Goal: Complete application form

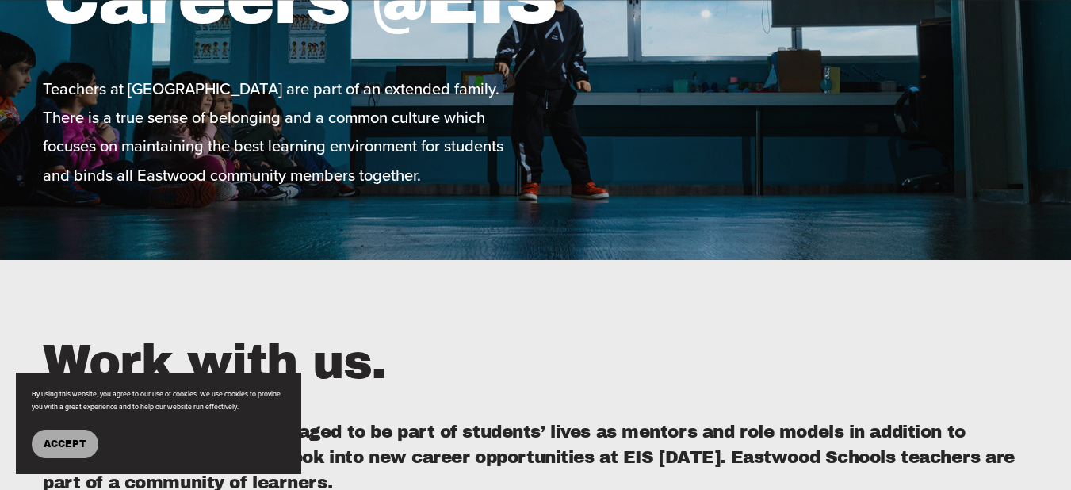
scroll to position [555, 0]
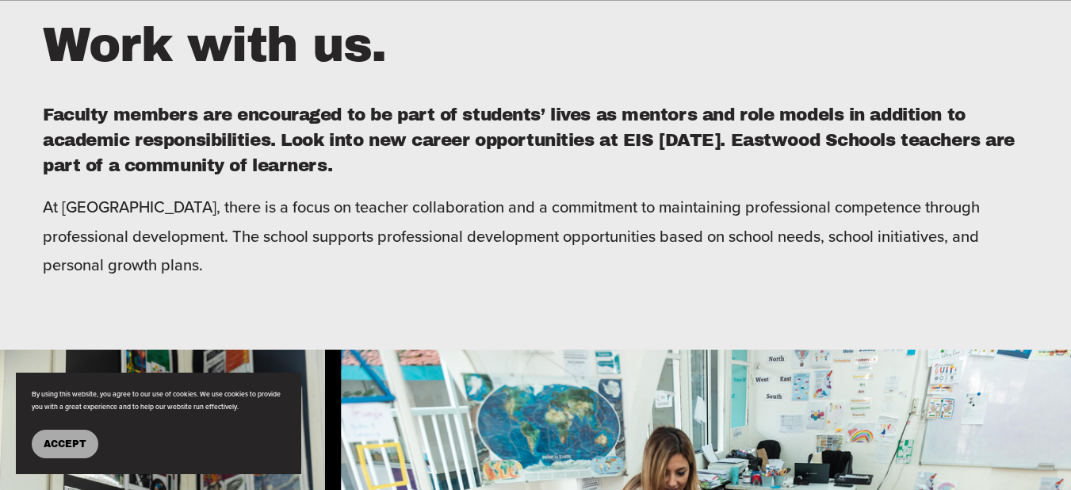
click at [44, 445] on span "Accept" at bounding box center [65, 443] width 43 height 11
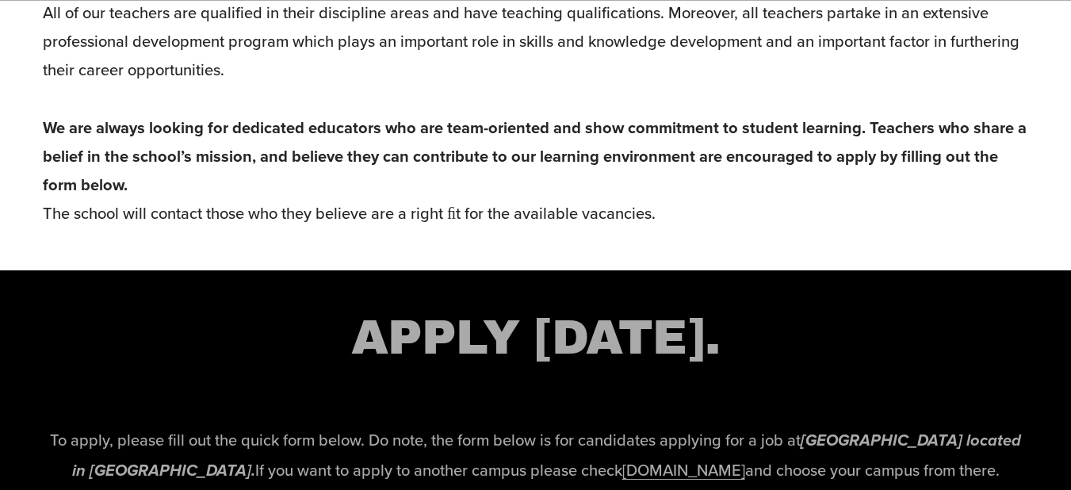
scroll to position [3171, 0]
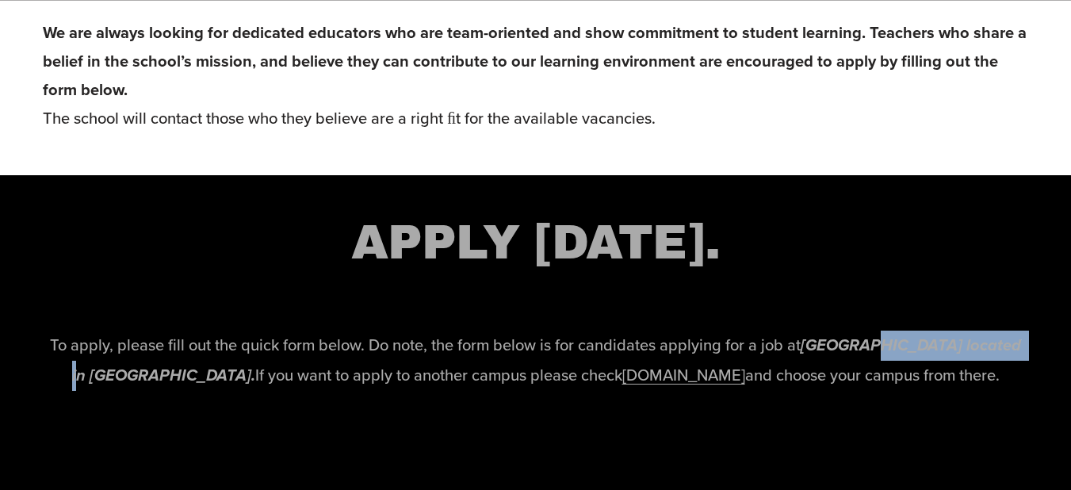
drag, startPoint x: 877, startPoint y: 354, endPoint x: 1024, endPoint y: 346, distance: 147.7
click at [1024, 346] on strong "[GEOGRAPHIC_DATA] located in [GEOGRAPHIC_DATA]." at bounding box center [549, 359] width 954 height 53
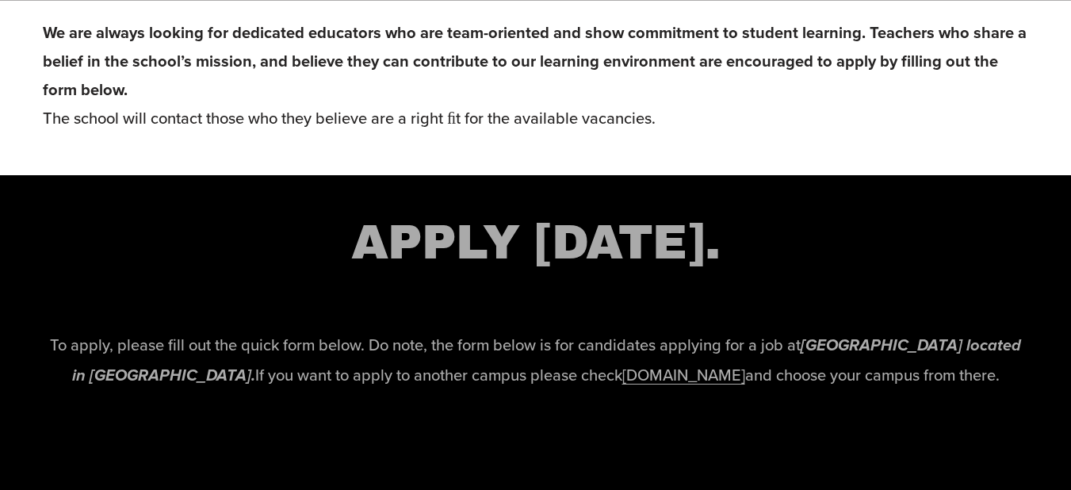
drag, startPoint x: 290, startPoint y: 382, endPoint x: 475, endPoint y: 354, distance: 186.9
click at [295, 382] on p "To apply, please fill out the quick form below. Do note, the form below is for …" at bounding box center [535, 361] width 985 height 60
click at [652, 374] on link "[DOMAIN_NAME]" at bounding box center [683, 374] width 123 height 23
click at [377, 442] on div "APPLY [DATE]. To apply, please fill out the quick form below. Do note, the form…" at bounding box center [535, 310] width 1071 height 271
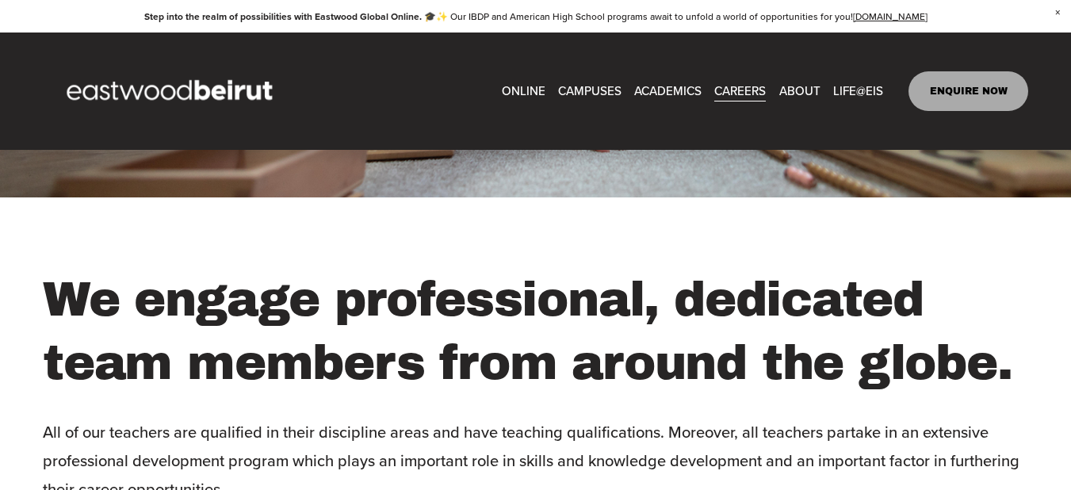
scroll to position [2457, 0]
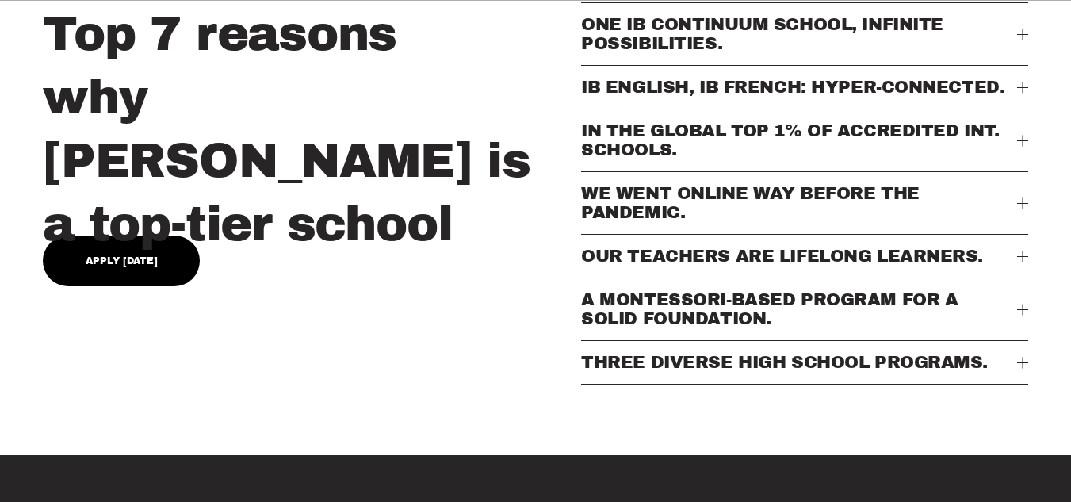
scroll to position [713, 0]
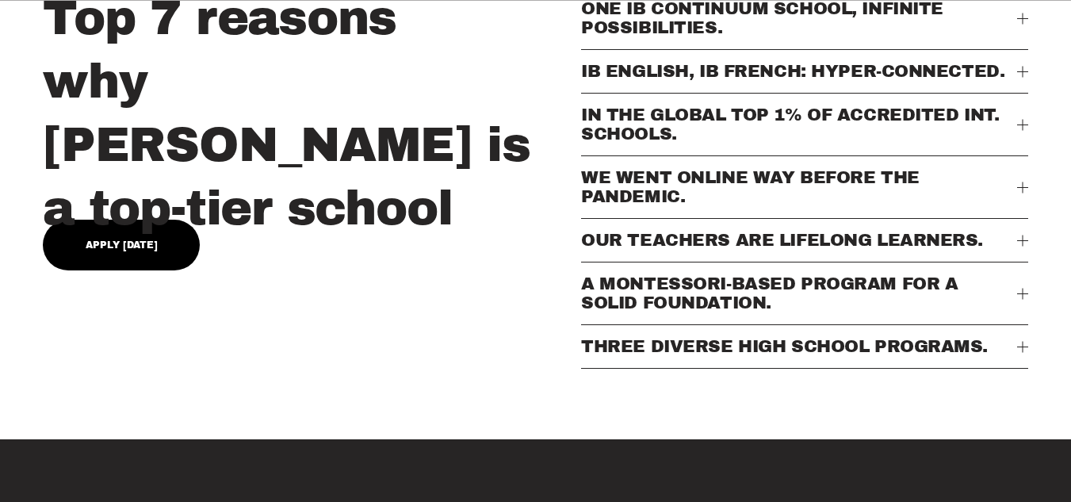
click at [56, 232] on link "Apply Today" at bounding box center [121, 245] width 157 height 51
type input "*****"
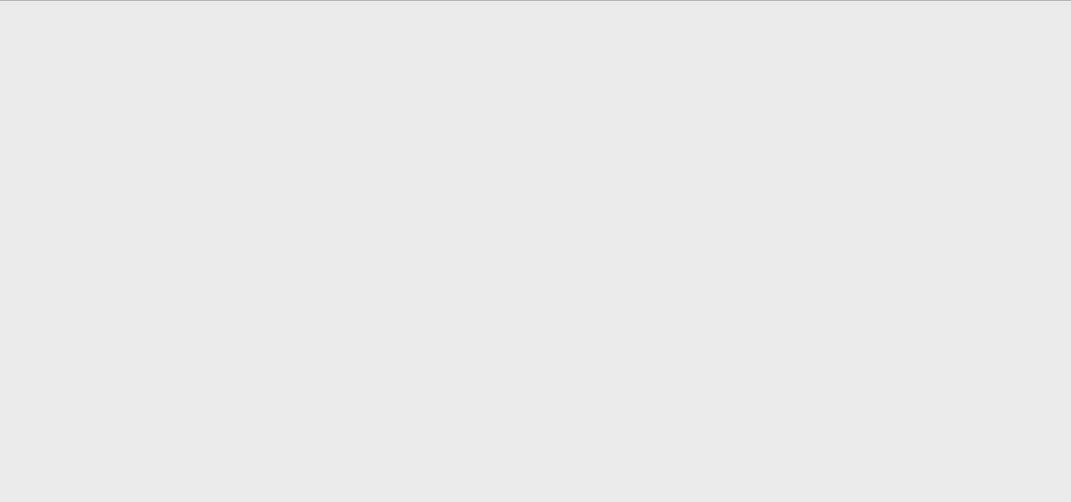
scroll to position [847, 0]
